Goal: Task Accomplishment & Management: Use online tool/utility

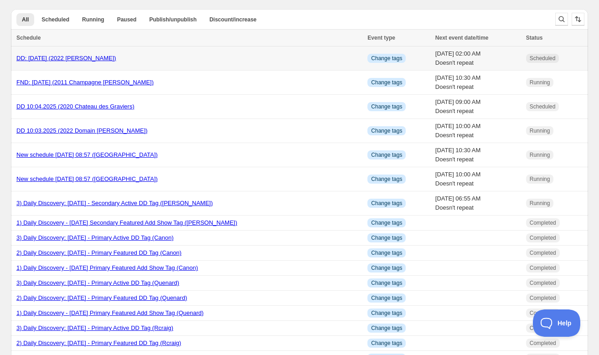
click at [543, 56] on span "Scheduled" at bounding box center [543, 58] width 26 height 7
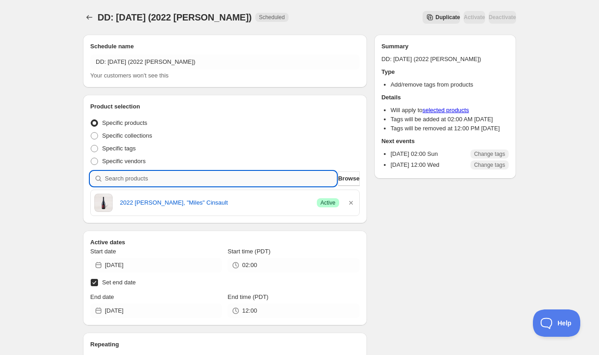
click at [263, 176] on input "search" at bounding box center [221, 178] width 232 height 15
paste input "SOMM2510-ANA18BRE-750"
type input "SOMM2510-ANA18BRE-750"
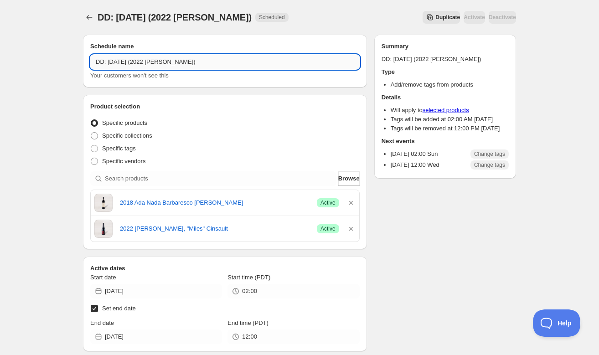
click at [122, 62] on input "DD: [DATE] (2022 [PERSON_NAME])" at bounding box center [225, 62] width 270 height 15
click at [352, 229] on icon "button" at bounding box center [351, 229] width 4 height 4
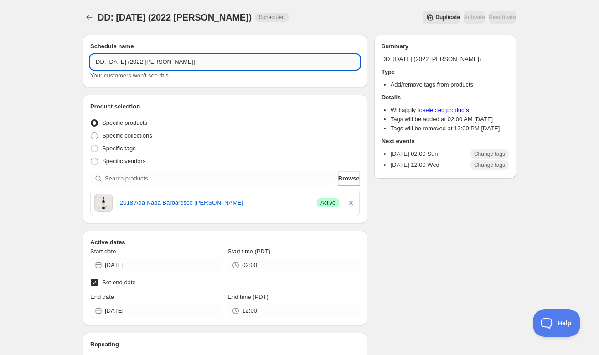
click at [159, 62] on input "DD: [DATE] (2022 [PERSON_NAME])" at bounding box center [225, 62] width 270 height 15
click at [191, 62] on input "DD: [DATE] (2018 [PERSON_NAME])" at bounding box center [225, 62] width 270 height 15
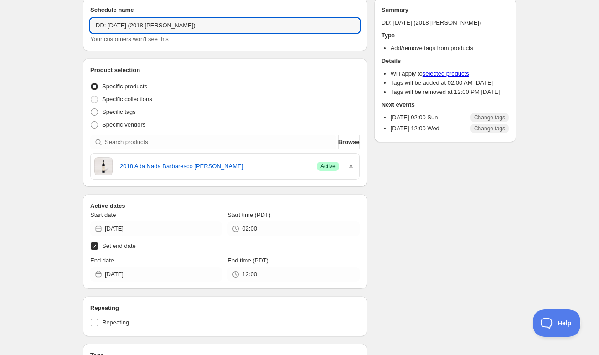
scroll to position [40, 0]
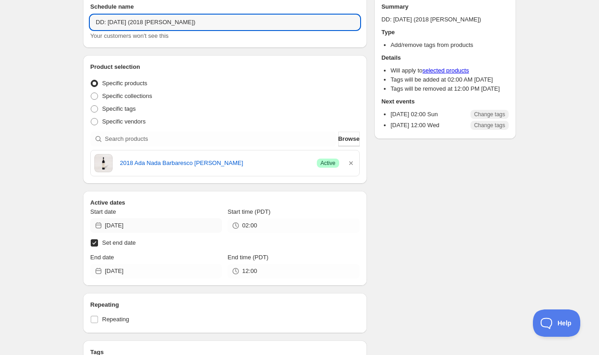
type input "DD: [DATE] (2018 [PERSON_NAME])"
click at [202, 227] on input "[DATE]" at bounding box center [163, 225] width 117 height 15
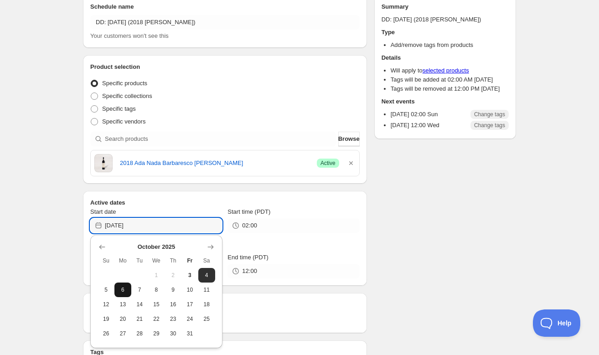
click at [123, 288] on span "6" at bounding box center [123, 289] width 10 height 7
type input "[DATE]"
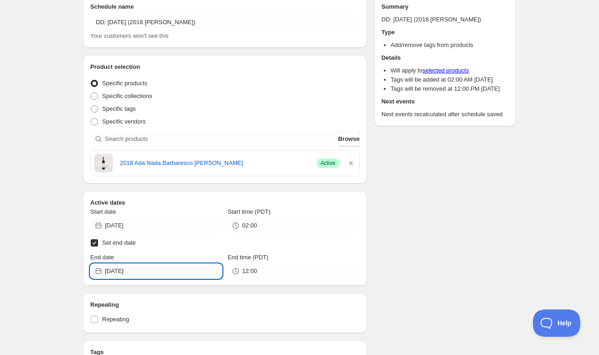
click at [151, 269] on input "[DATE]" at bounding box center [163, 271] width 117 height 15
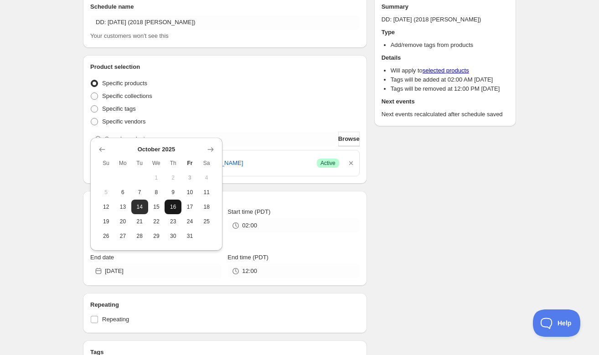
click at [174, 208] on span "16" at bounding box center [173, 206] width 10 height 7
type input "[DATE]"
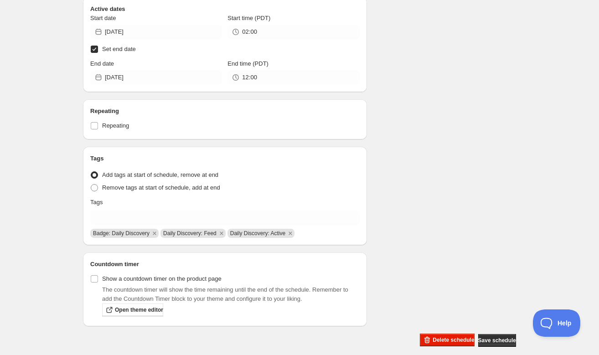
scroll to position [243, 0]
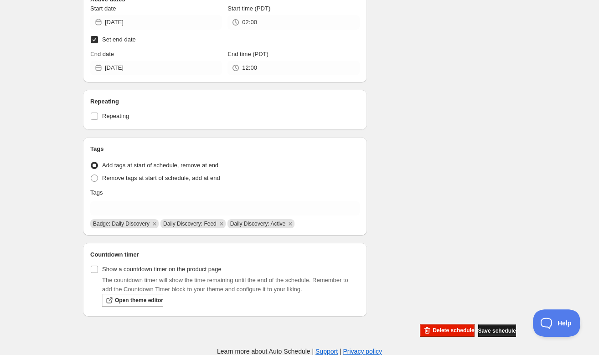
click at [484, 331] on span "Save schedule" at bounding box center [497, 330] width 38 height 7
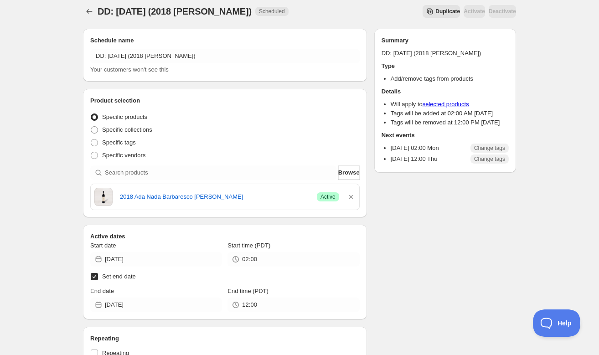
scroll to position [0, 0]
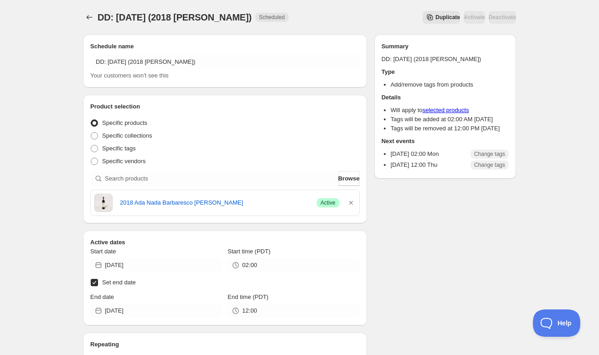
click at [436, 17] on span "Duplicate" at bounding box center [448, 17] width 25 height 7
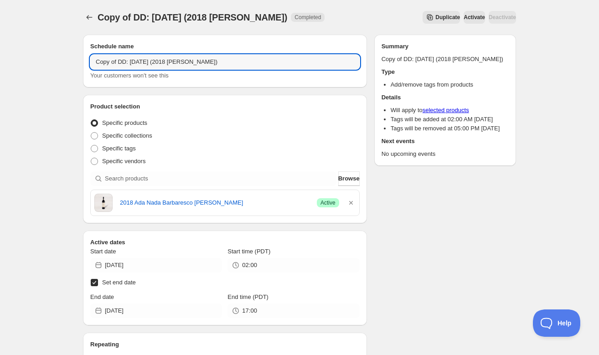
drag, startPoint x: 117, startPoint y: 62, endPoint x: 85, endPoint y: 62, distance: 31.5
click at [85, 62] on div "Schedule name Copy of DD: [DATE] (2018 [PERSON_NAME]) Your customers won't see …" at bounding box center [225, 61] width 284 height 53
click at [201, 61] on input "DD: [DATE] (2018 [PERSON_NAME])" at bounding box center [225, 62] width 270 height 15
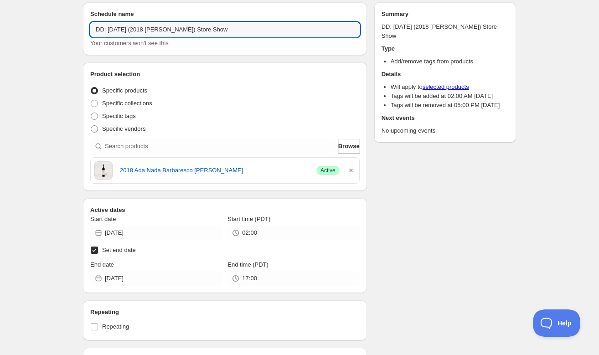
scroll to position [36, 0]
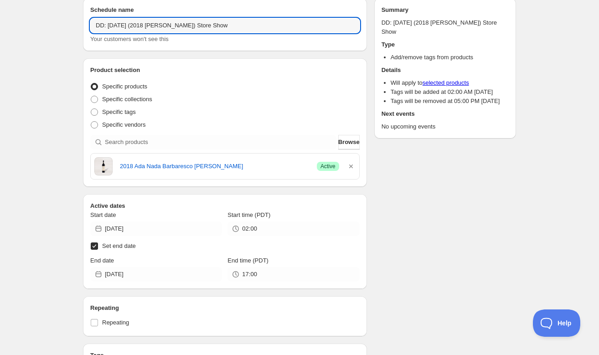
type input "DD: [DATE] (2018 [PERSON_NAME]) Store Show"
click at [98, 246] on span at bounding box center [94, 246] width 8 height 8
click at [98, 246] on input "Set end date" at bounding box center [94, 246] width 7 height 7
checkbox input "false"
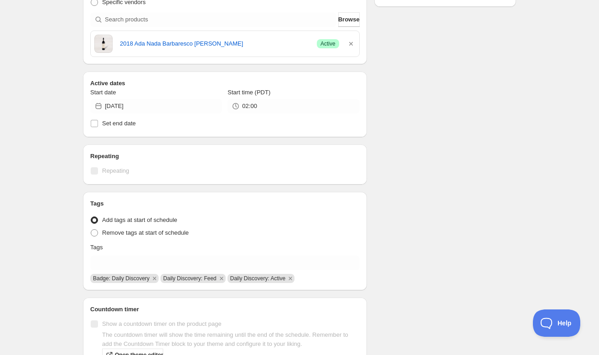
scroll to position [162, 0]
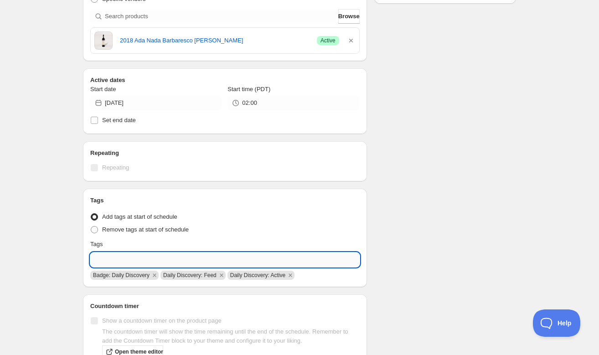
click at [195, 262] on input "text" at bounding box center [225, 260] width 270 height 15
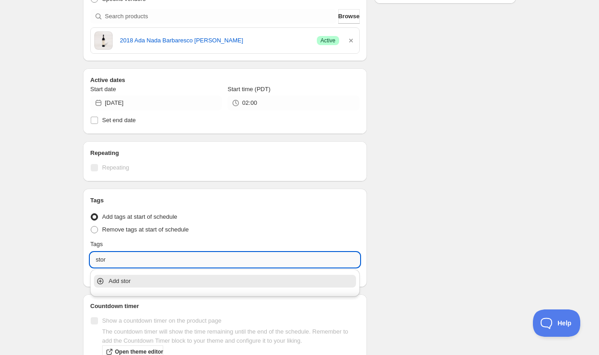
type input "store"
drag, startPoint x: 178, startPoint y: 260, endPoint x: 85, endPoint y: 255, distance: 93.2
click at [85, 255] on div "Tags Tag type Add tags at start of schedule Remove tags at start of schedule Ta…" at bounding box center [225, 238] width 284 height 99
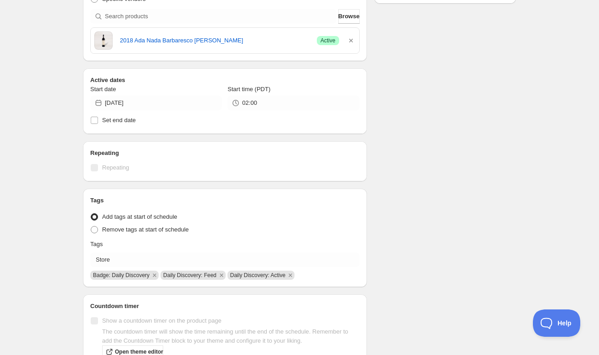
drag, startPoint x: 84, startPoint y: 255, endPoint x: 71, endPoint y: 255, distance: 13.7
click at [71, 255] on div "DD: [DATE] (2018 [PERSON_NAME]) Store Show. This page is ready DD: [DATE] (2018…" at bounding box center [299, 123] width 599 height 570
click at [156, 274] on icon "Remove Badge: Daily Discovery" at bounding box center [154, 275] width 3 height 3
click at [222, 275] on icon "Remove Daily Discovery: Active" at bounding box center [219, 275] width 3 height 3
click at [153, 274] on icon "Remove Daily Discovery: Feed" at bounding box center [151, 275] width 3 height 3
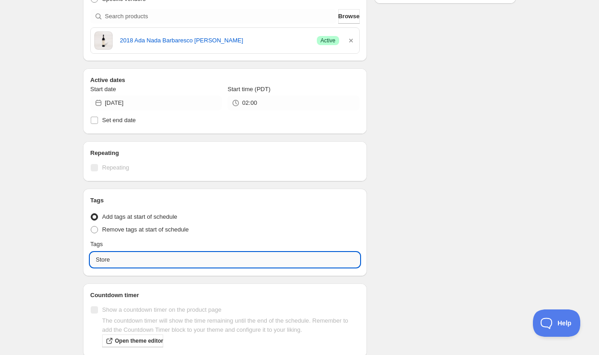
click at [147, 258] on input "Store" at bounding box center [225, 260] width 270 height 15
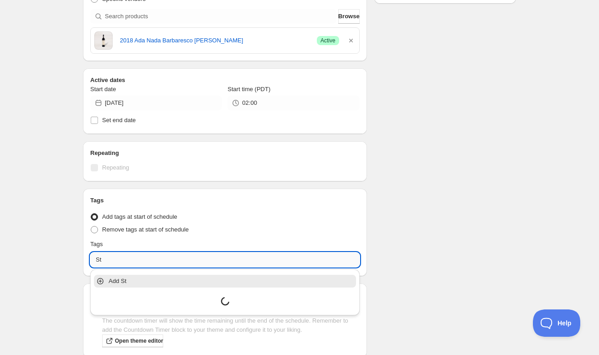
type input "S"
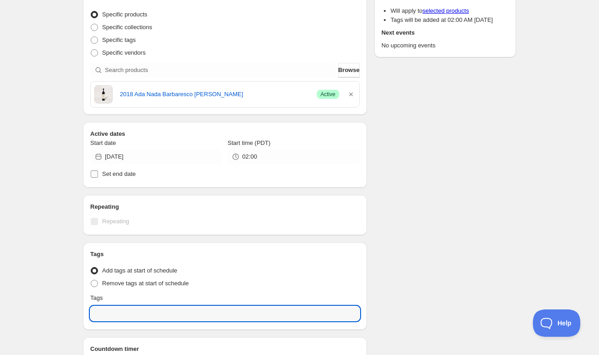
scroll to position [109, 0]
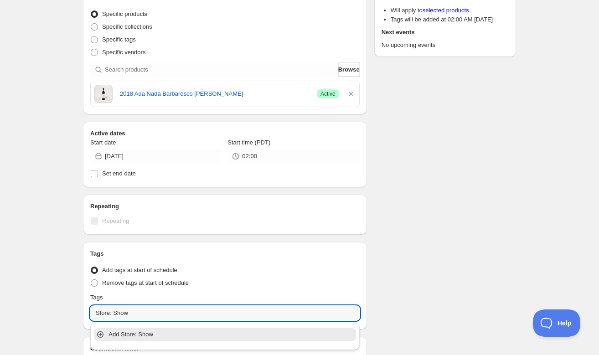
click at [113, 335] on p "Add Store: Show" at bounding box center [232, 334] width 246 height 9
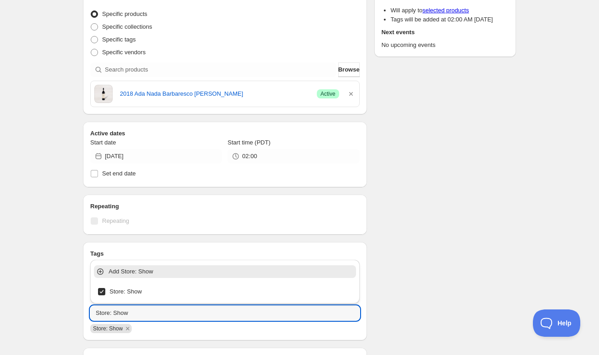
type input "Store: Show"
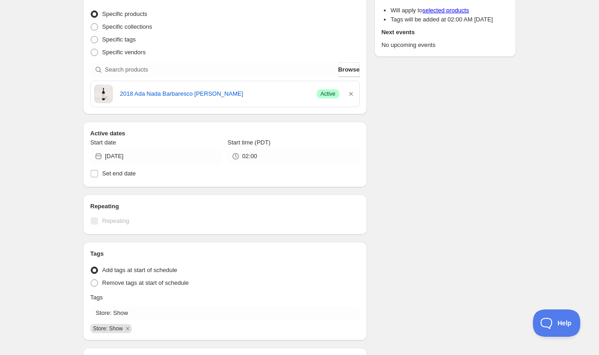
click at [395, 283] on div "Schedule name DD: [DATE] (2018 Ada Nada) Store Show Your customers won't see th…" at bounding box center [296, 180] width 441 height 524
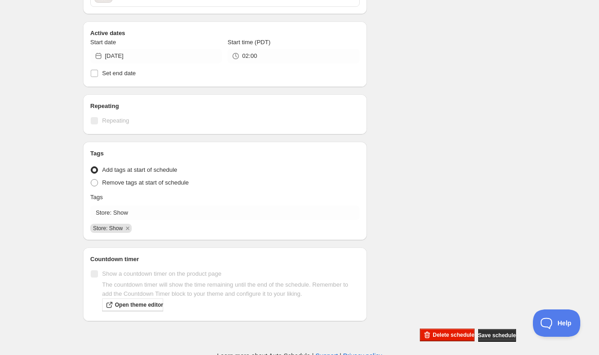
scroll to position [214, 0]
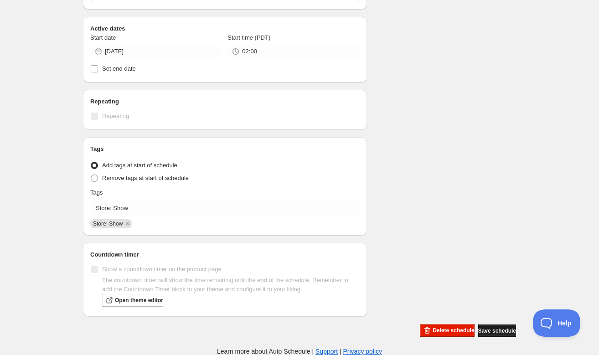
click at [501, 333] on span "Save schedule" at bounding box center [497, 330] width 38 height 7
